Goal: Information Seeking & Learning: Learn about a topic

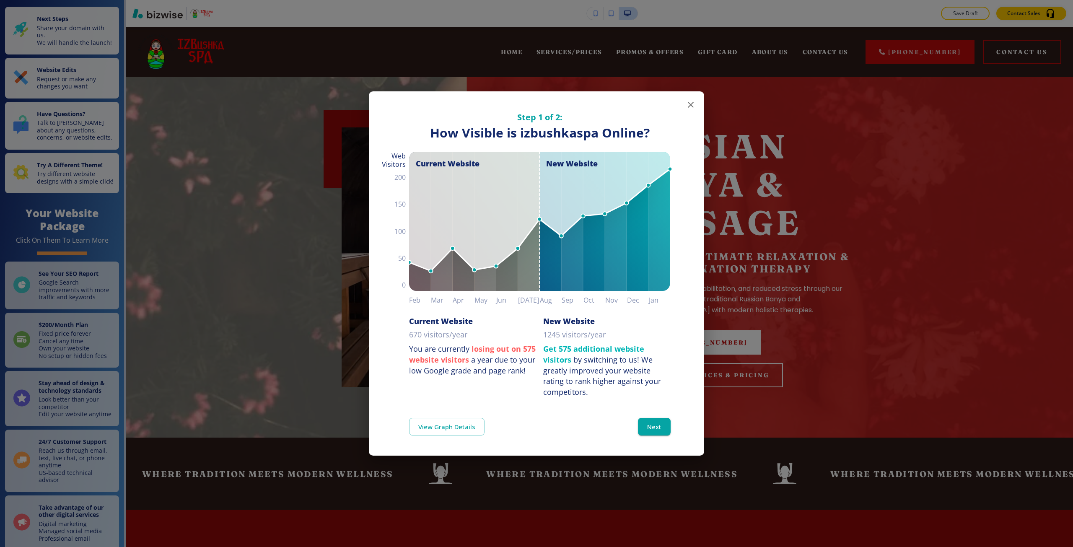
click at [250, 137] on div "Step 1 of 2: How Visible are You Online? How Visible is izbushkaspa Online? Cur…" at bounding box center [536, 273] width 1073 height 547
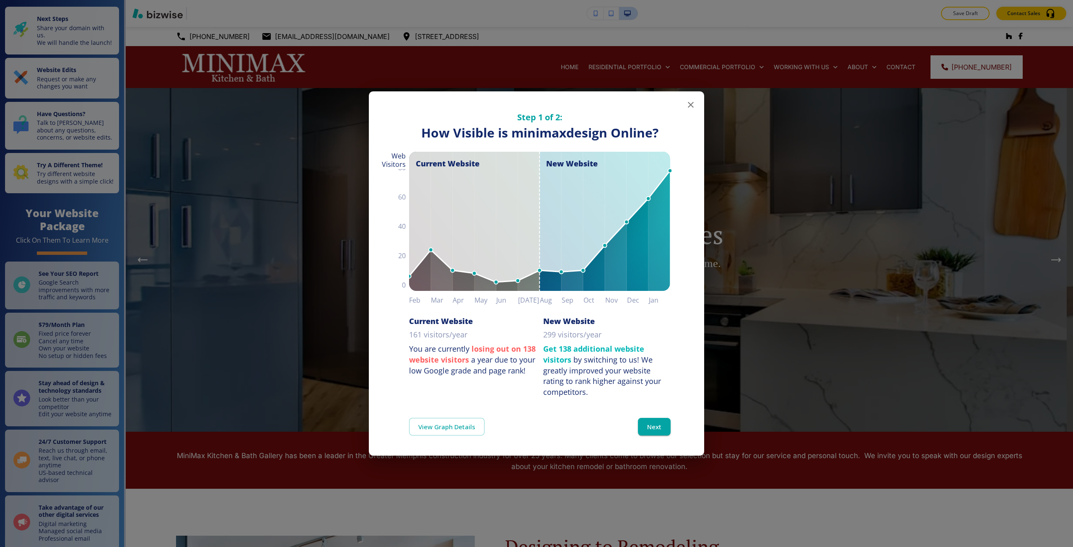
click at [250, 137] on div "Step 1 of 2: How Visible are You Online? How Visible is minimaxdesign Online? C…" at bounding box center [536, 273] width 1073 height 547
